Goal: Information Seeking & Learning: Learn about a topic

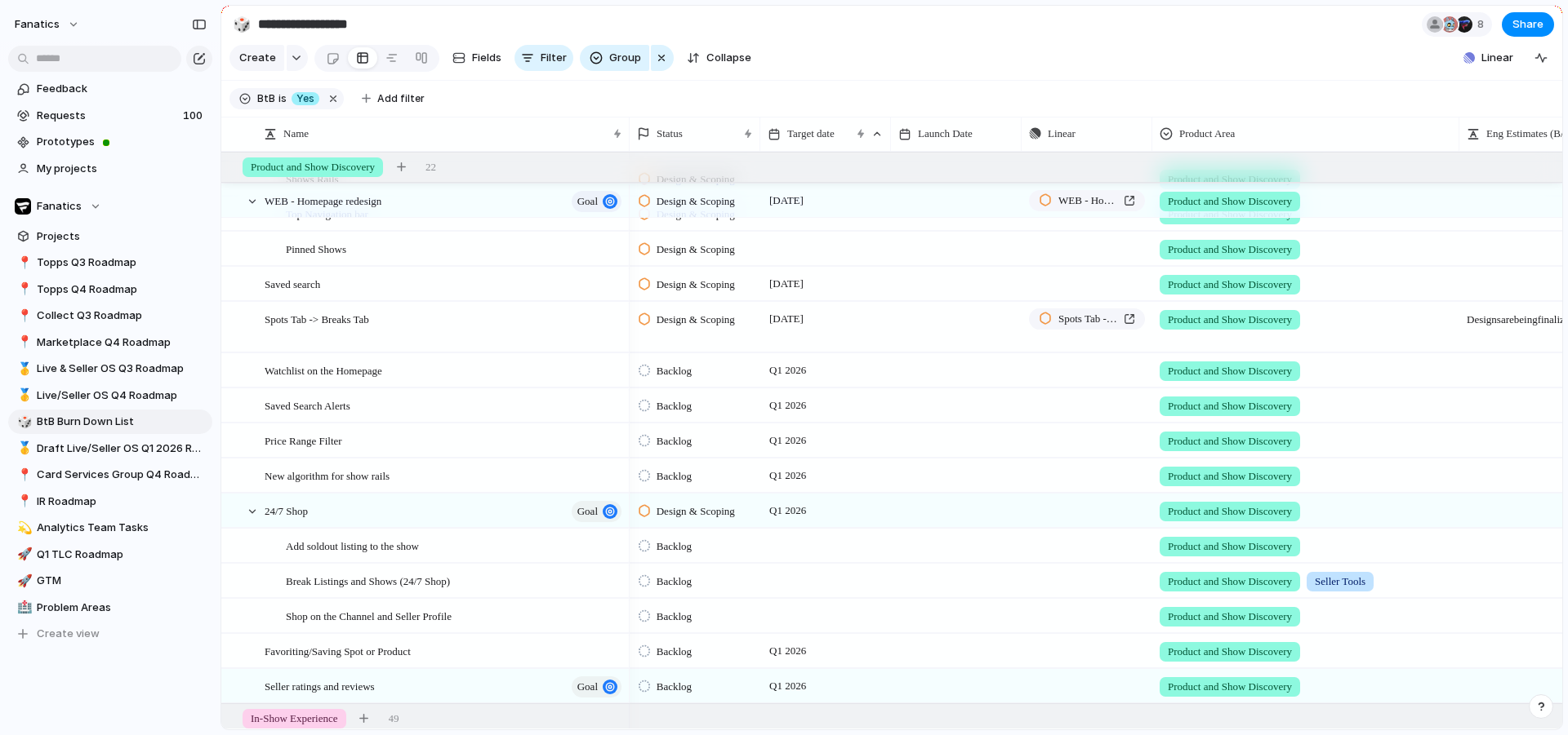
scroll to position [237, 0]
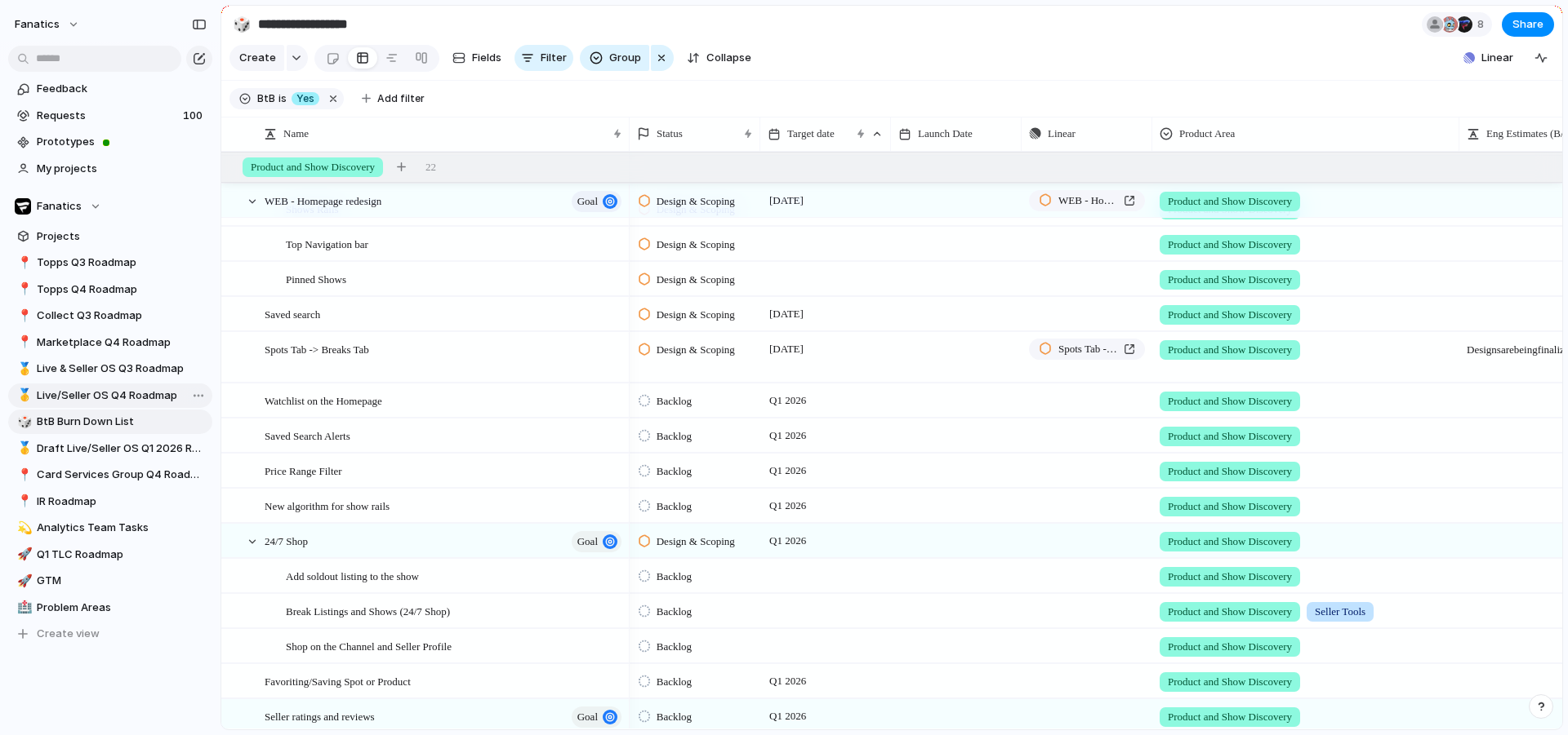
click at [99, 395] on span "Live/Seller OS Q4 Roadmap" at bounding box center [121, 396] width 170 height 17
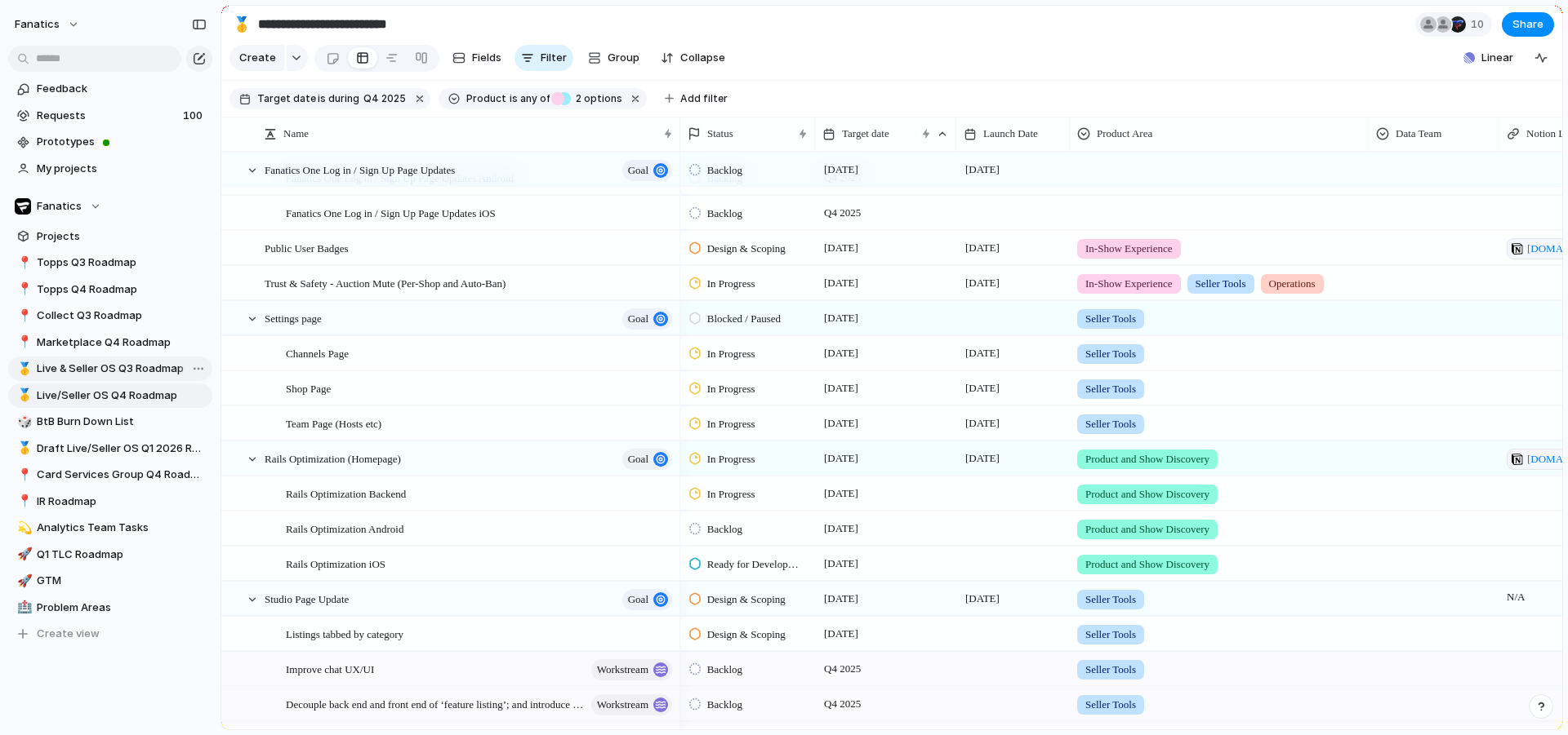
click at [101, 372] on span "Live & Seller OS Q3 Roadmap" at bounding box center [121, 369] width 170 height 17
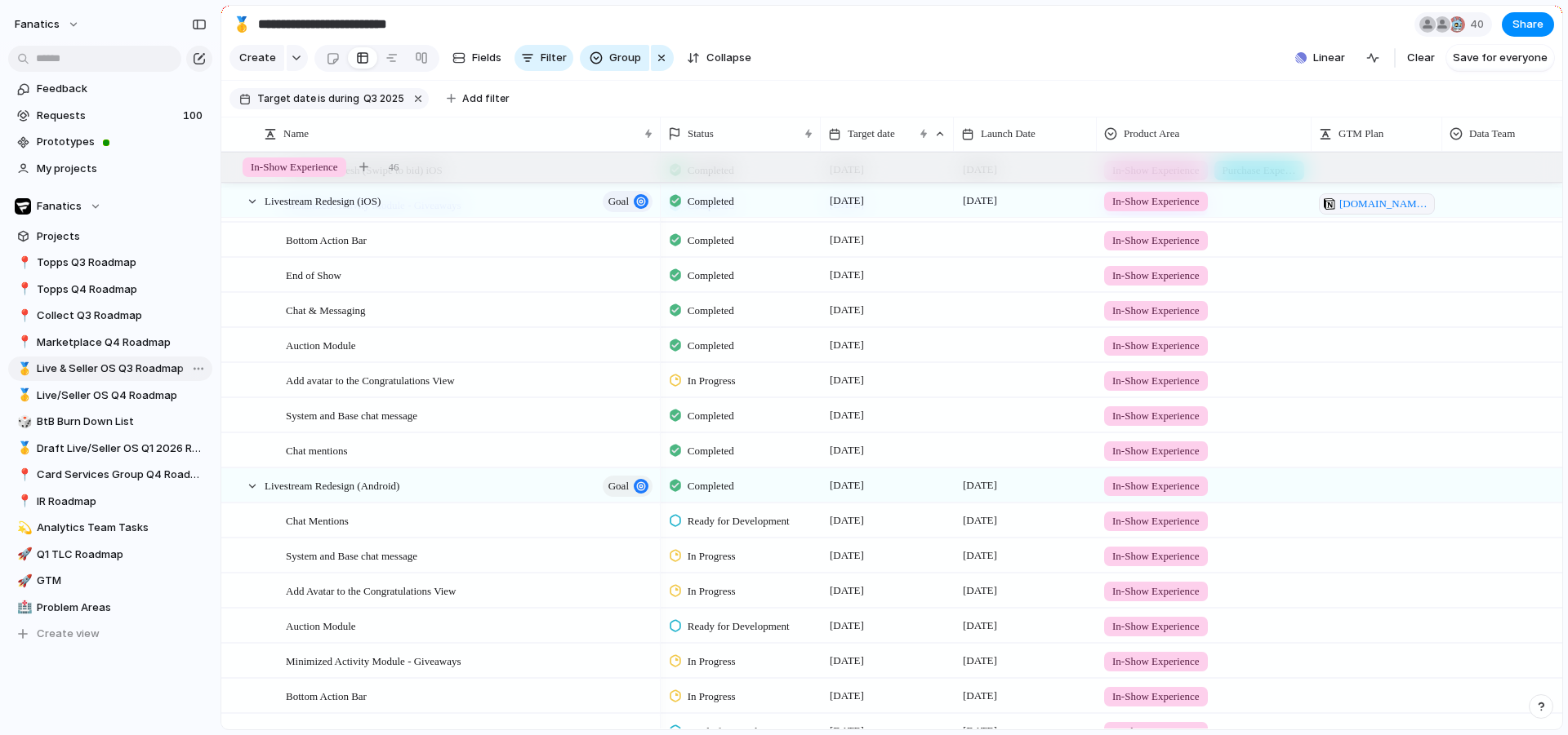
type input "**********"
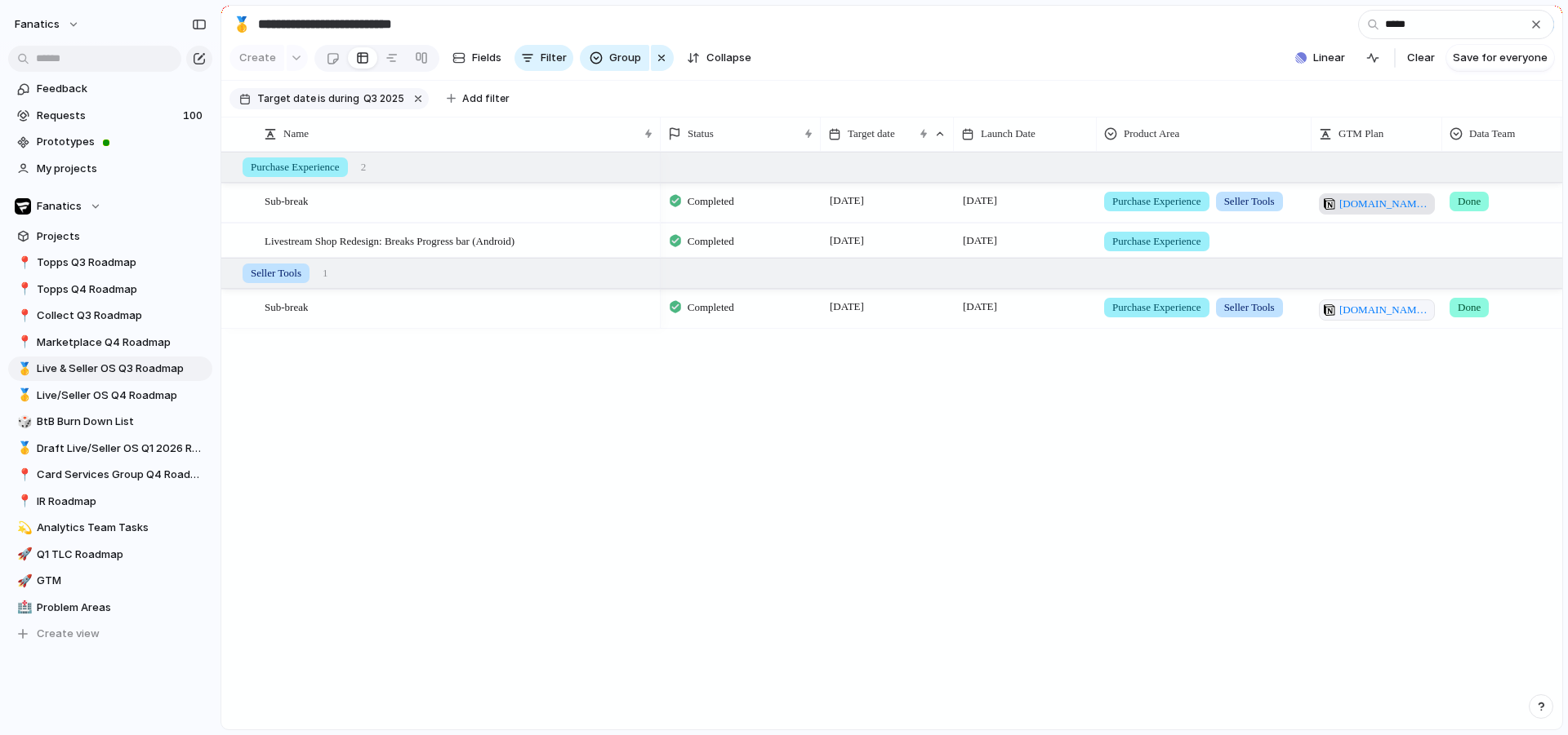
type input "*****"
click at [1360, 212] on span "[DOMAIN_NAME][URL]" at bounding box center [1384, 204] width 90 height 17
click at [1396, 319] on span "[DOMAIN_NAME][URL]" at bounding box center [1384, 310] width 90 height 17
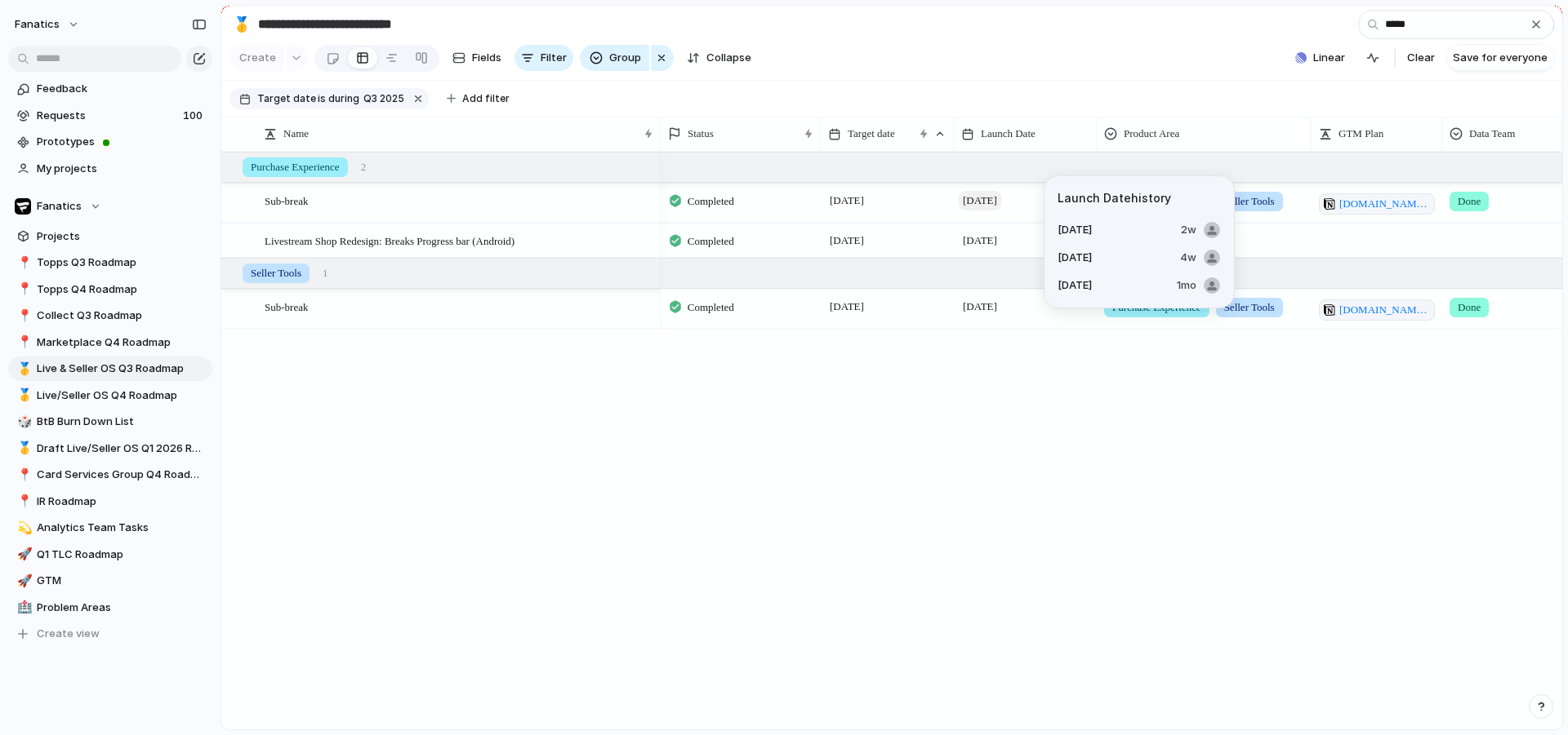
scroll to position [0, 25]
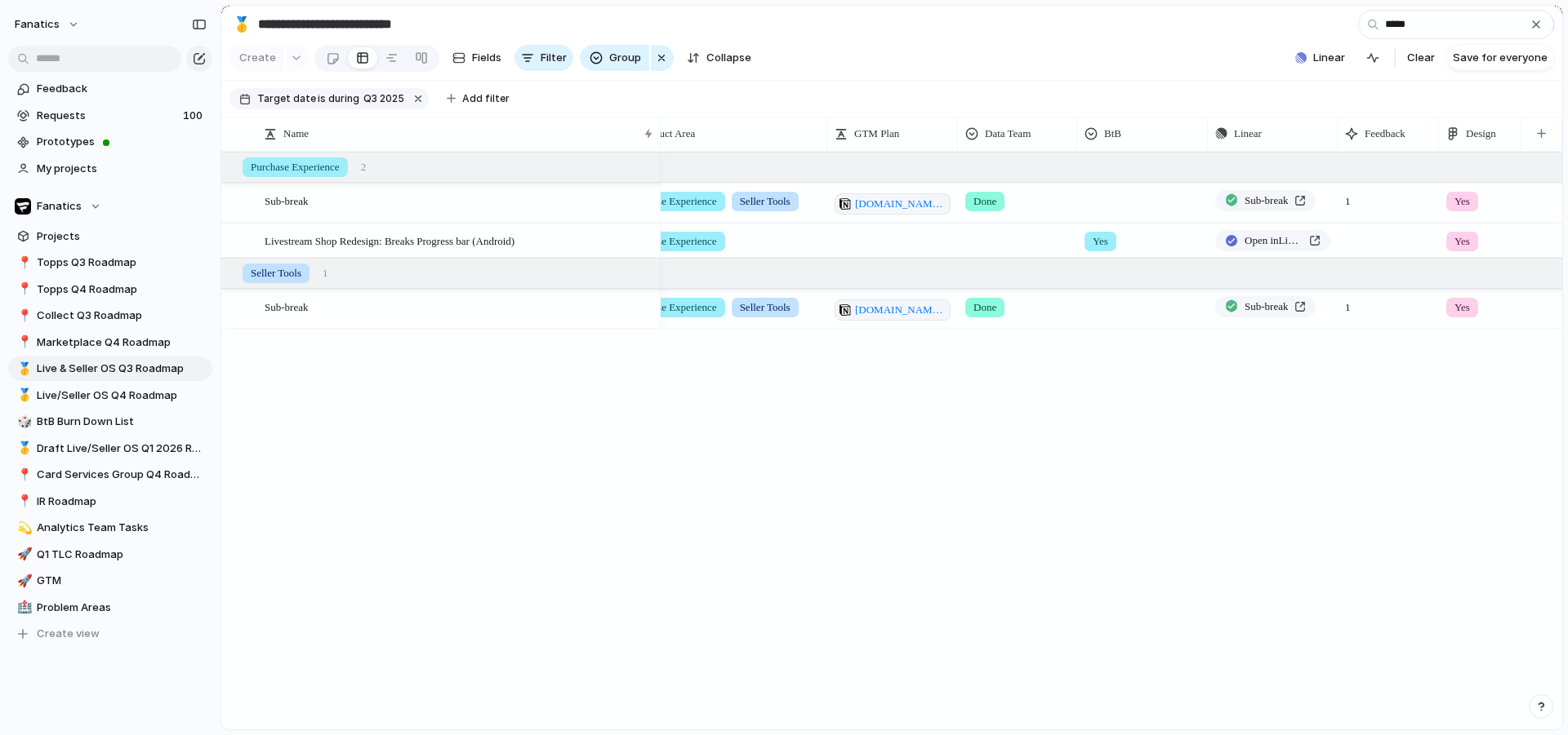
click at [1360, 210] on div "1" at bounding box center [1388, 197] width 100 height 25
click at [1350, 210] on span "1" at bounding box center [1347, 197] width 19 height 25
click at [1379, 210] on div "1" at bounding box center [1388, 197] width 100 height 25
click at [1340, 210] on span "1" at bounding box center [1347, 197] width 19 height 25
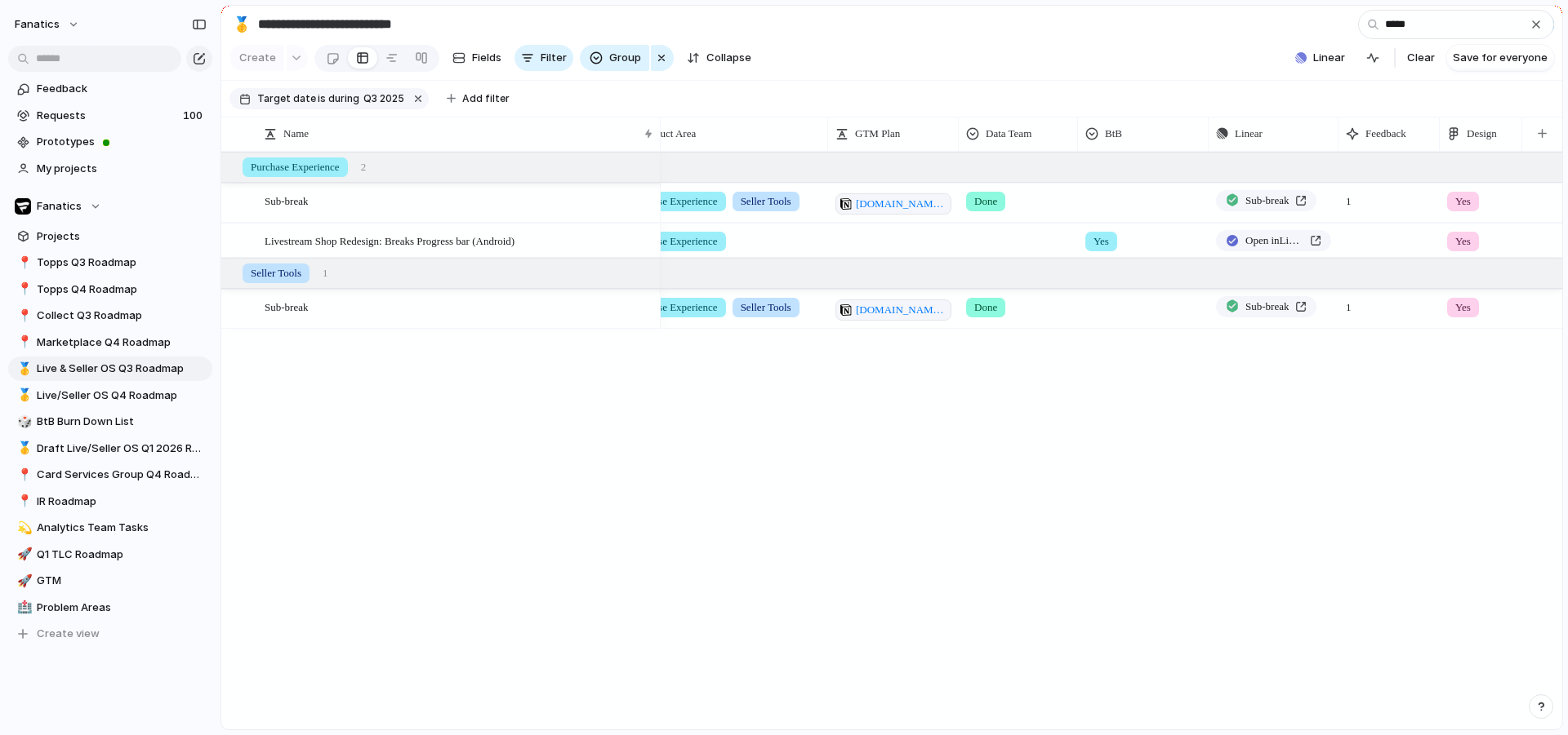
click at [1350, 316] on span "1" at bounding box center [1348, 303] width 19 height 25
click at [1282, 209] on span "Sub-break" at bounding box center [1267, 201] width 43 height 17
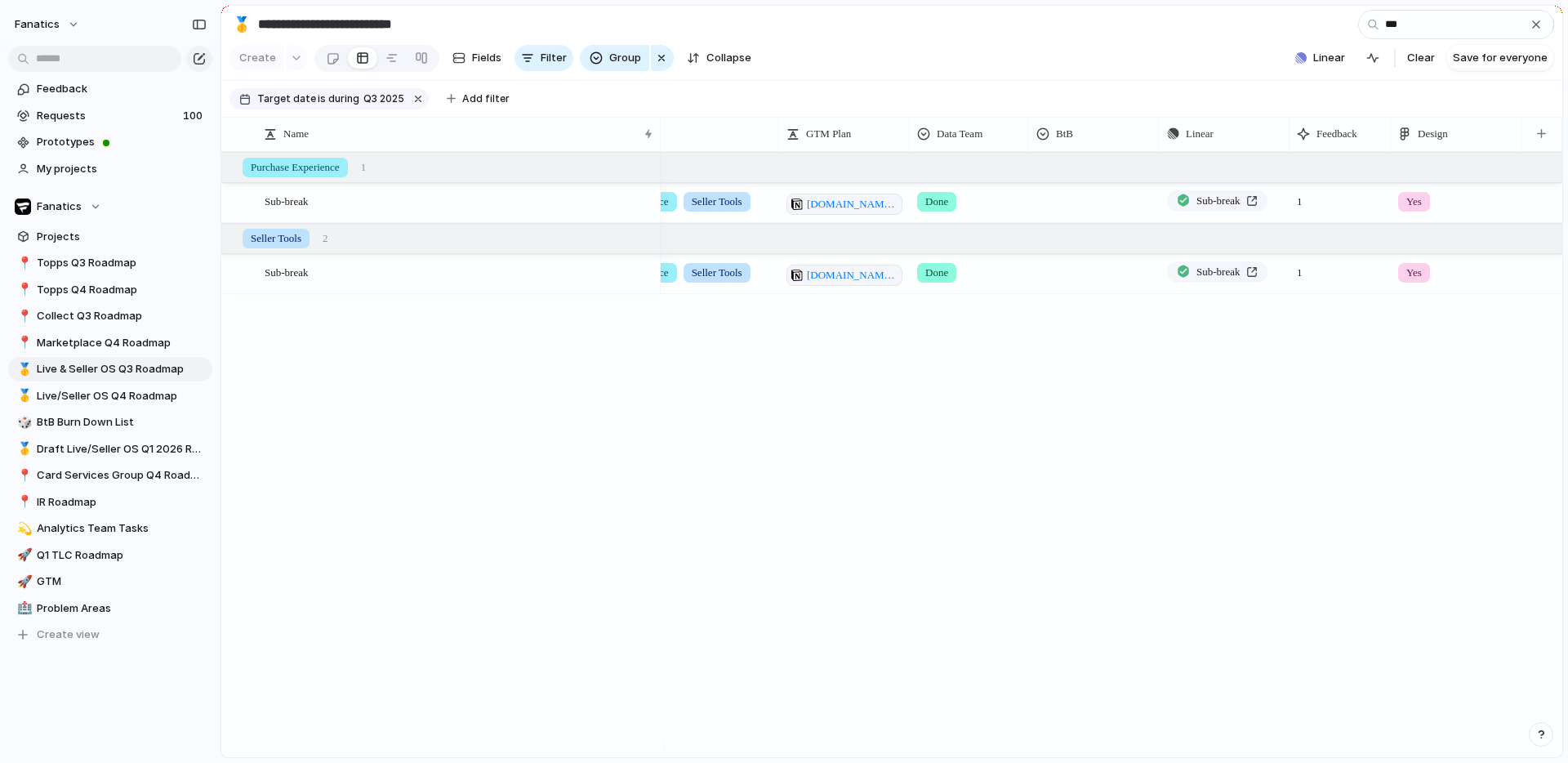
type input "***"
click at [869, 213] on span "[DOMAIN_NAME][URL]" at bounding box center [852, 204] width 90 height 17
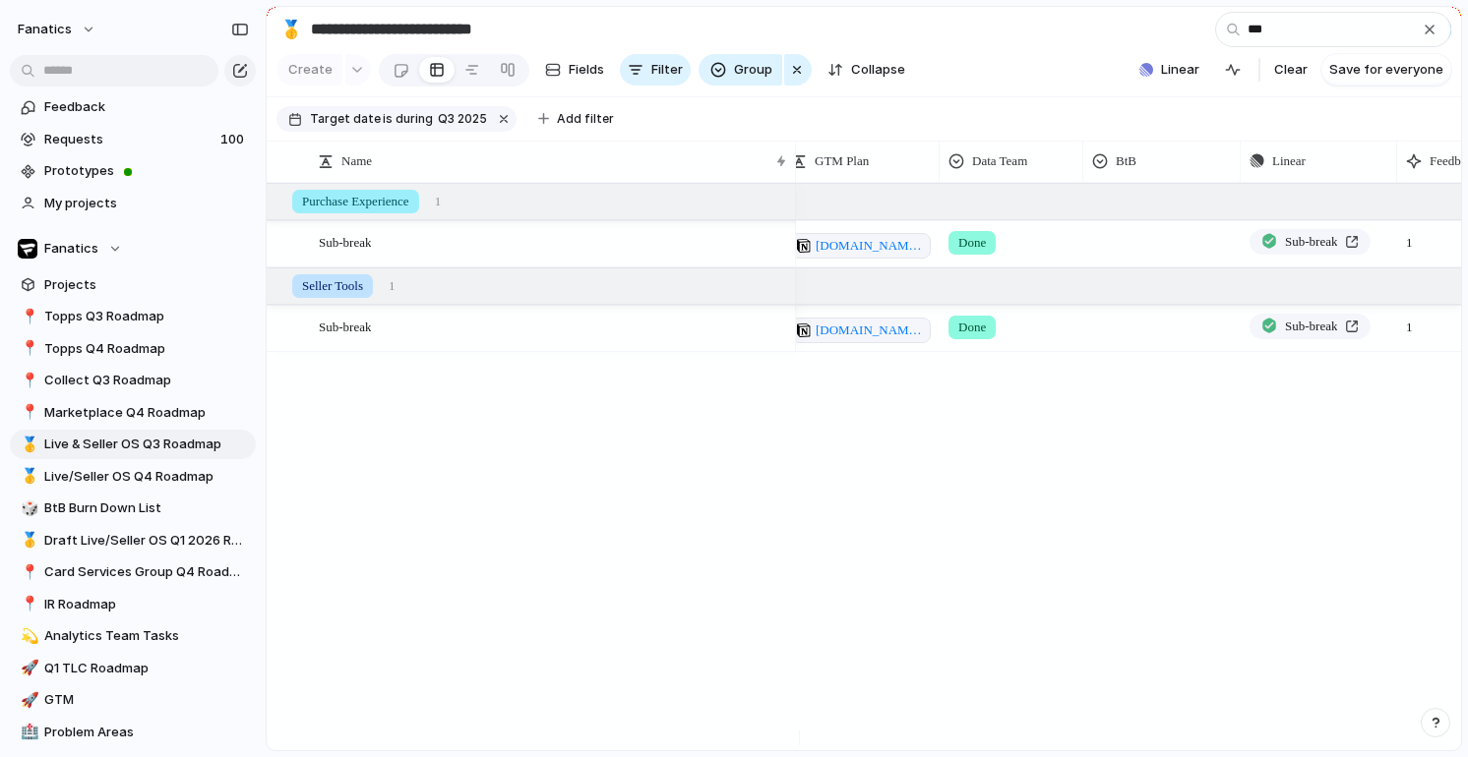
scroll to position [0, 849]
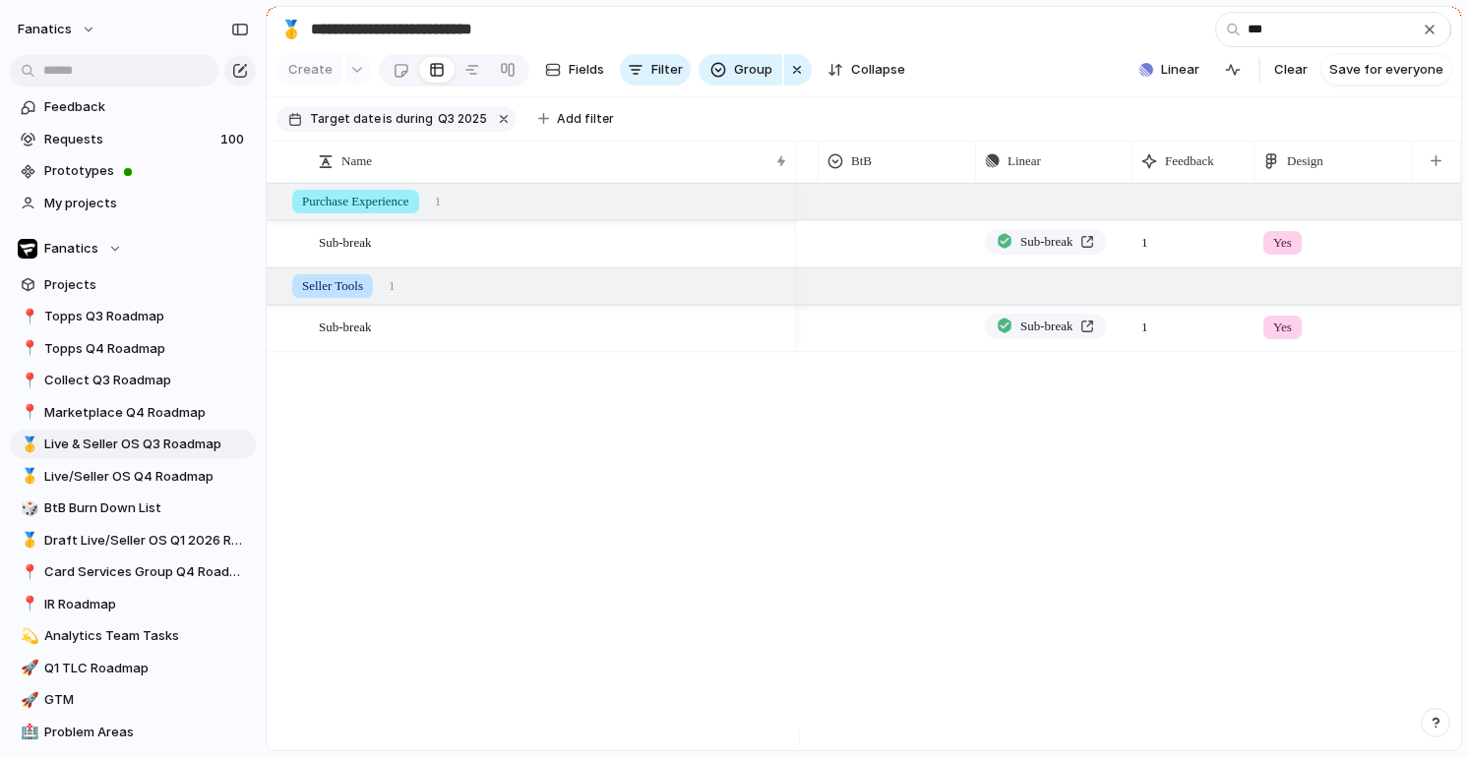
click at [1160, 253] on div "1" at bounding box center [1193, 237] width 120 height 30
click at [1148, 253] on span "1" at bounding box center [1144, 237] width 23 height 30
click at [1139, 253] on span "1" at bounding box center [1144, 237] width 23 height 30
click at [1434, 33] on div "button" at bounding box center [1430, 30] width 16 height 16
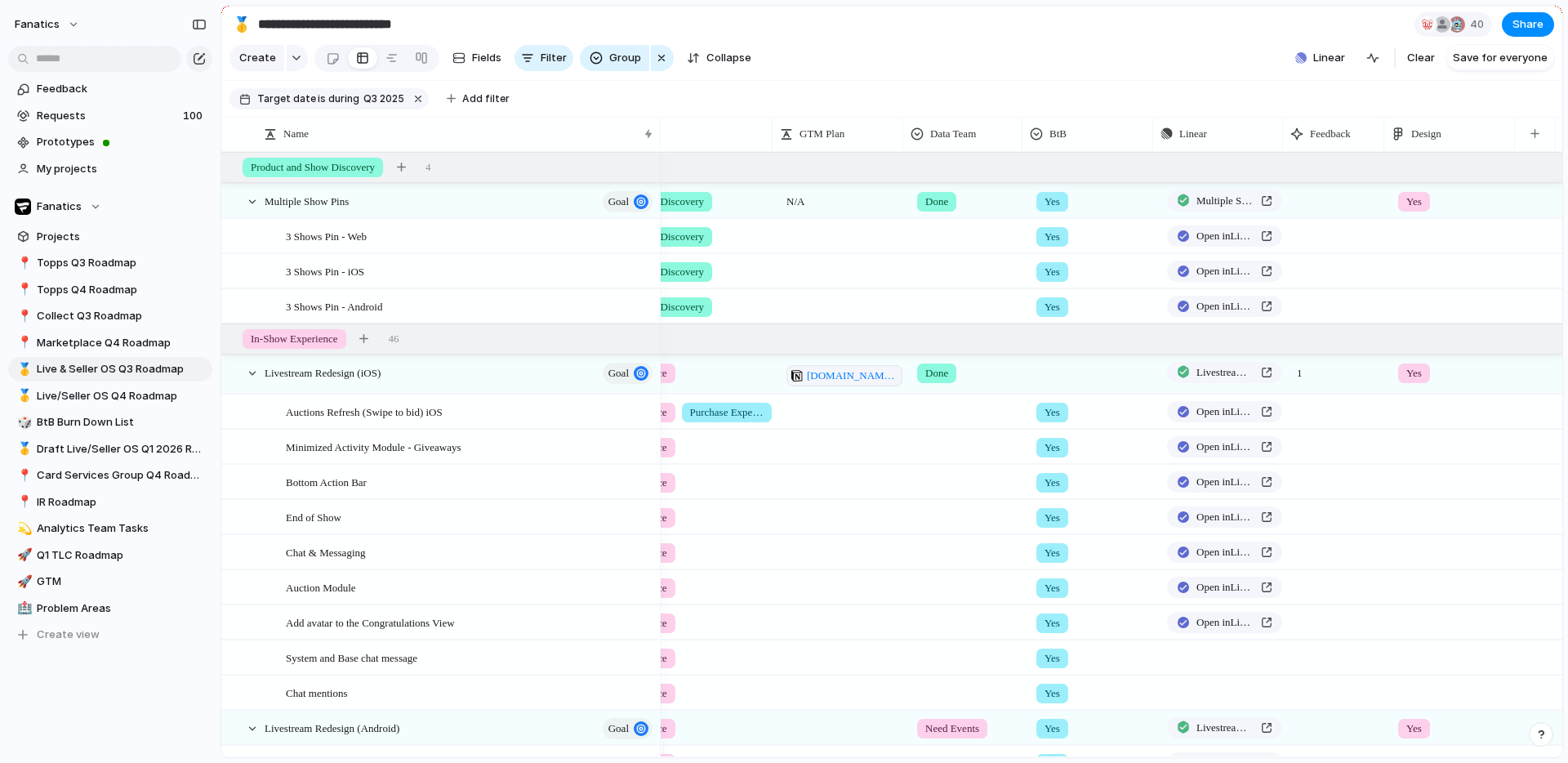
scroll to position [0, 539]
